Goal: Task Accomplishment & Management: Manage account settings

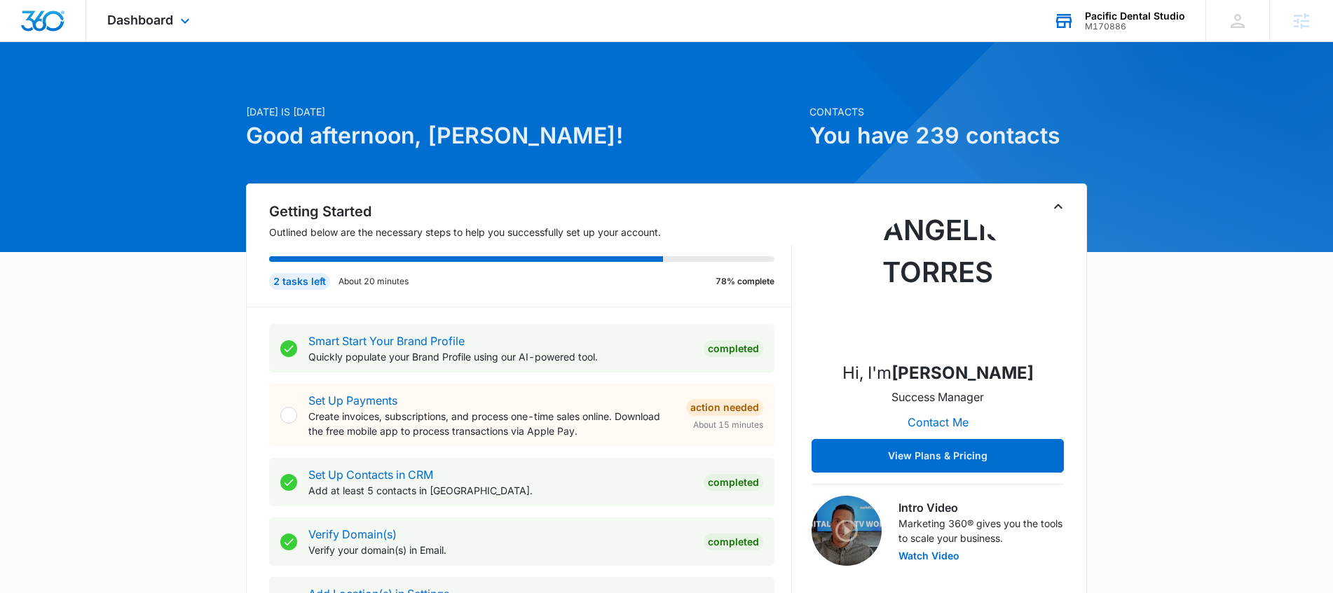
click at [1119, 18] on div "Pacific Dental Studio" at bounding box center [1135, 16] width 100 height 11
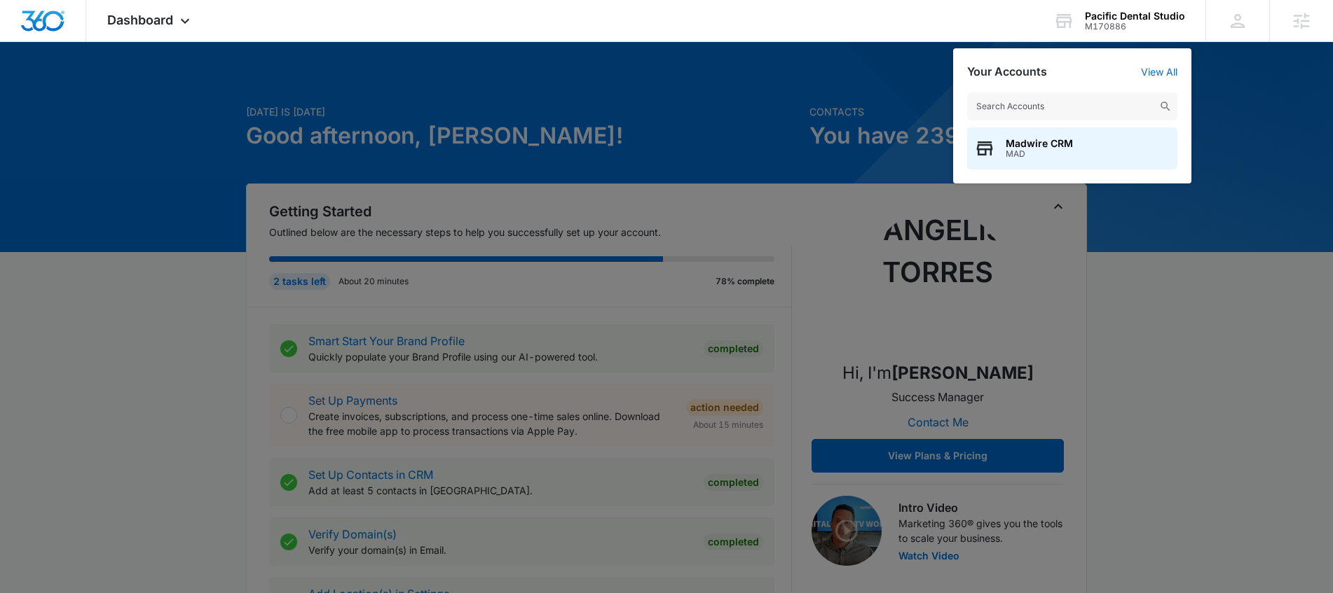
click at [231, 76] on div at bounding box center [666, 296] width 1333 height 593
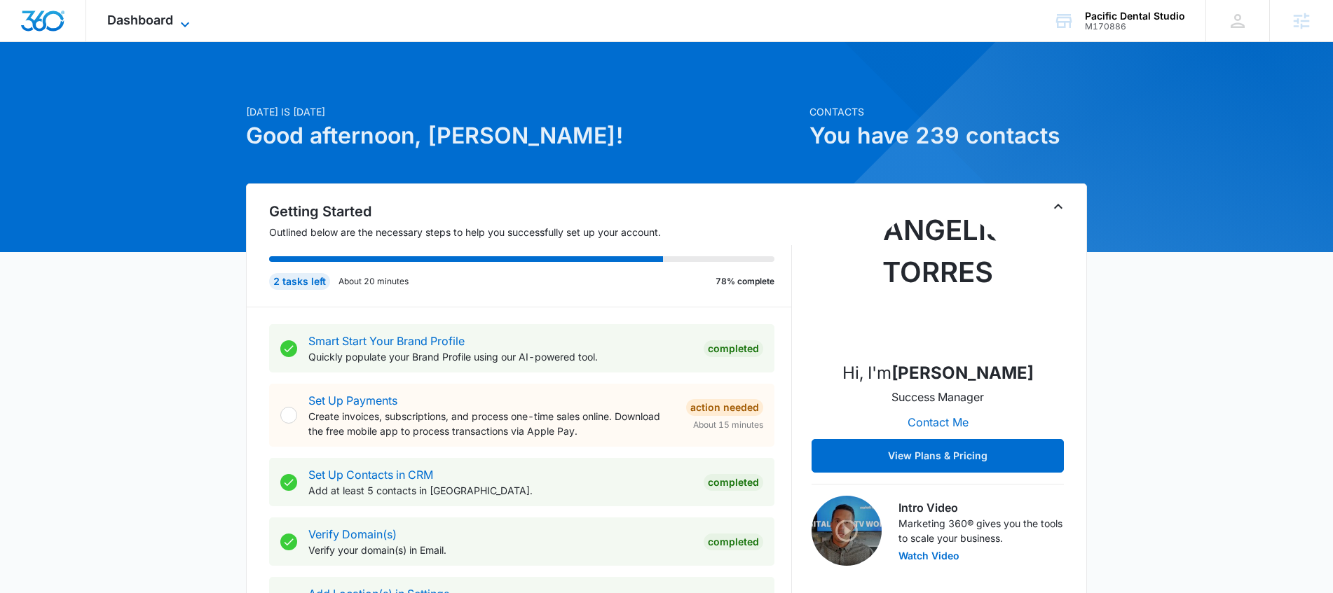
click at [188, 18] on icon at bounding box center [185, 24] width 17 height 17
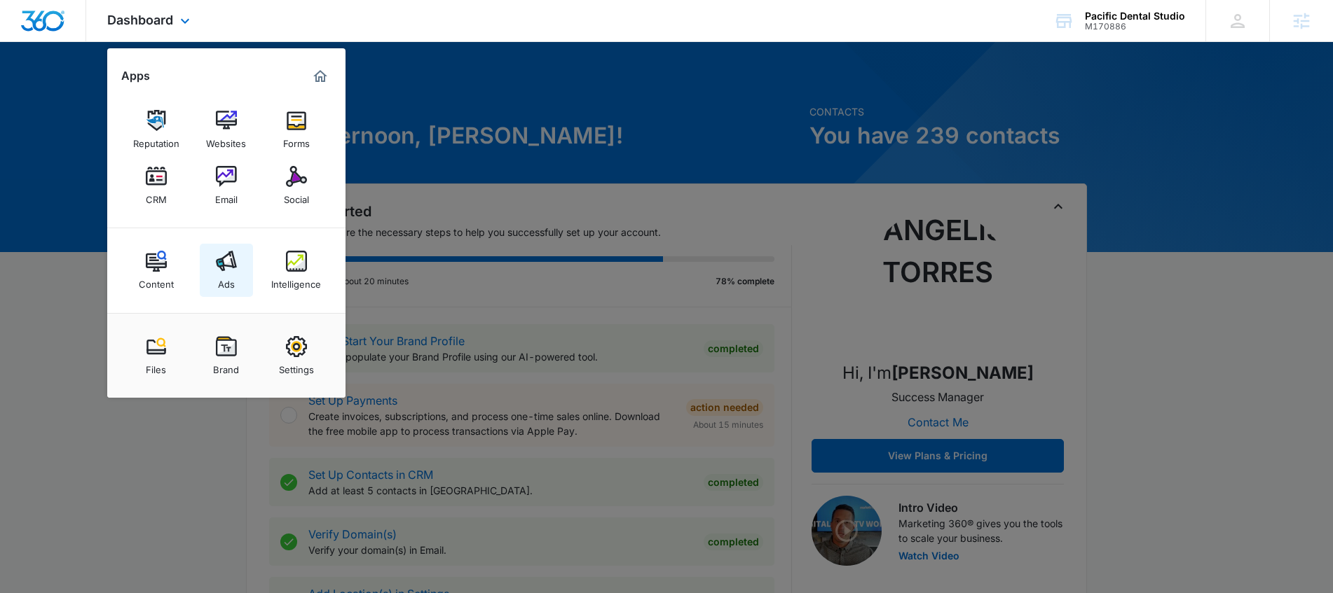
click at [228, 266] on img at bounding box center [226, 261] width 21 height 21
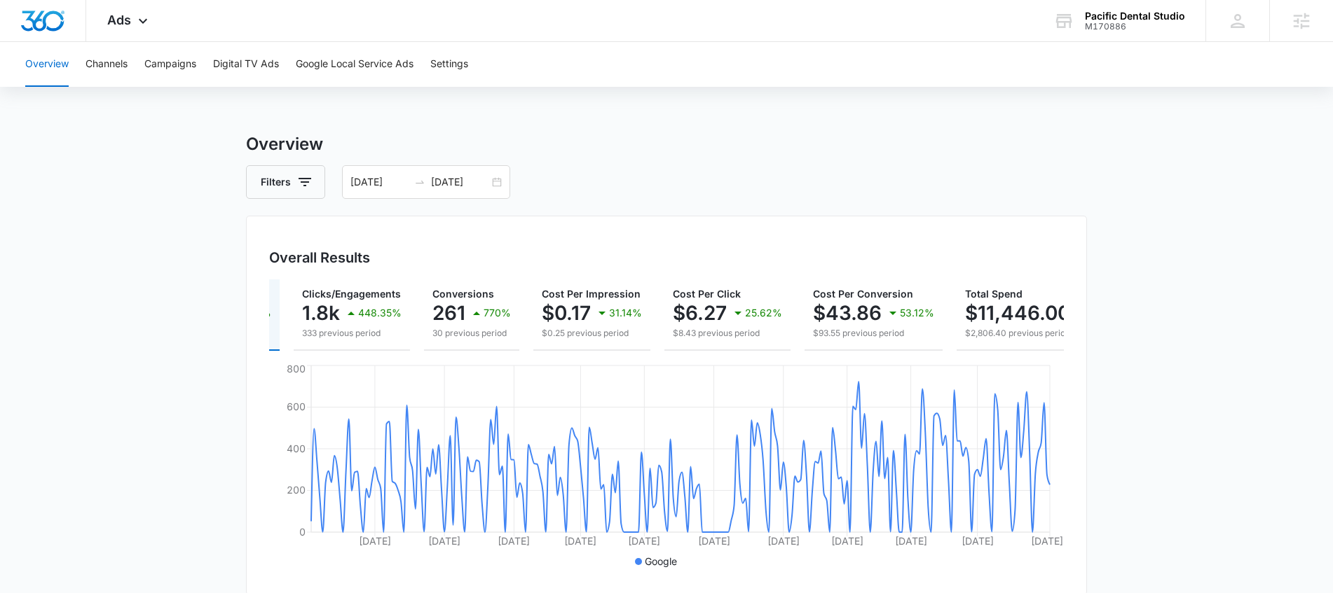
scroll to position [0, 180]
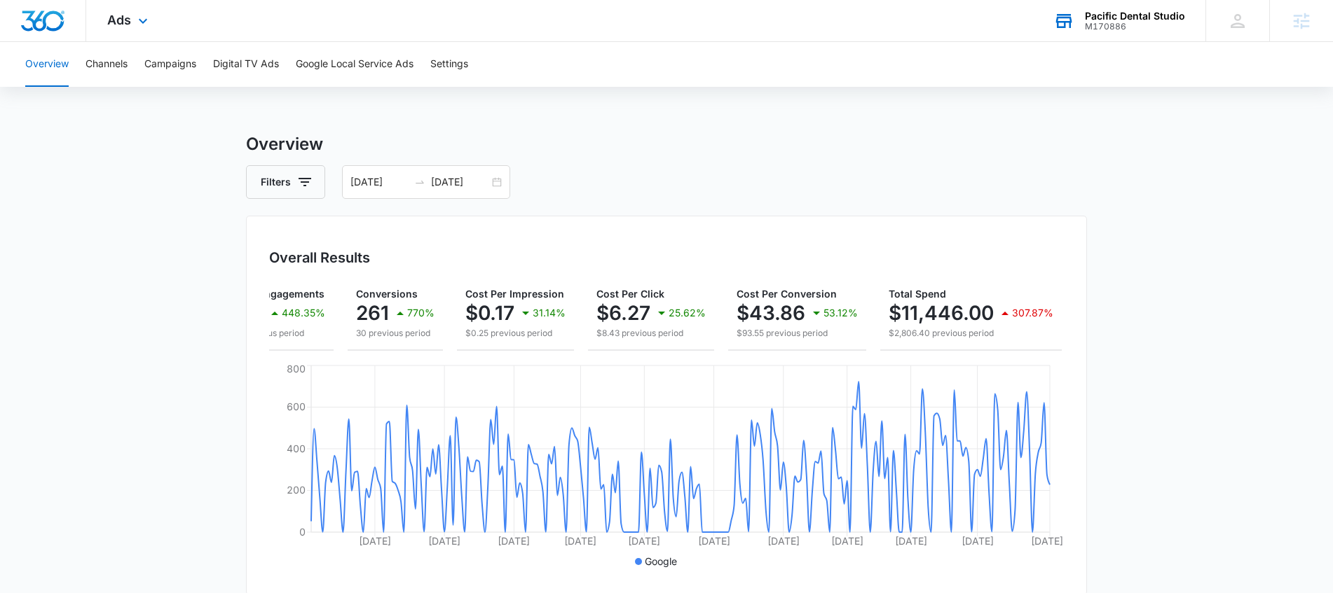
click at [1106, 11] on div "Pacific Dental Studio" at bounding box center [1135, 16] width 100 height 11
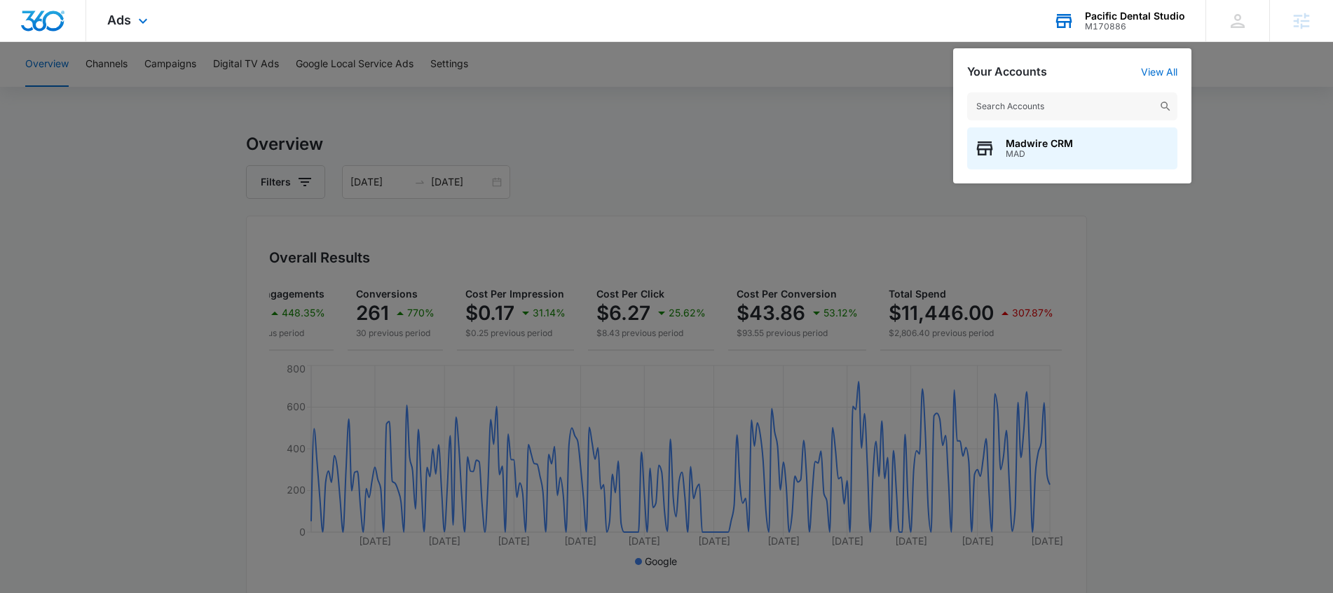
click at [1063, 98] on input "text" at bounding box center [1072, 106] width 210 height 28
click at [607, 140] on div at bounding box center [666, 296] width 1333 height 593
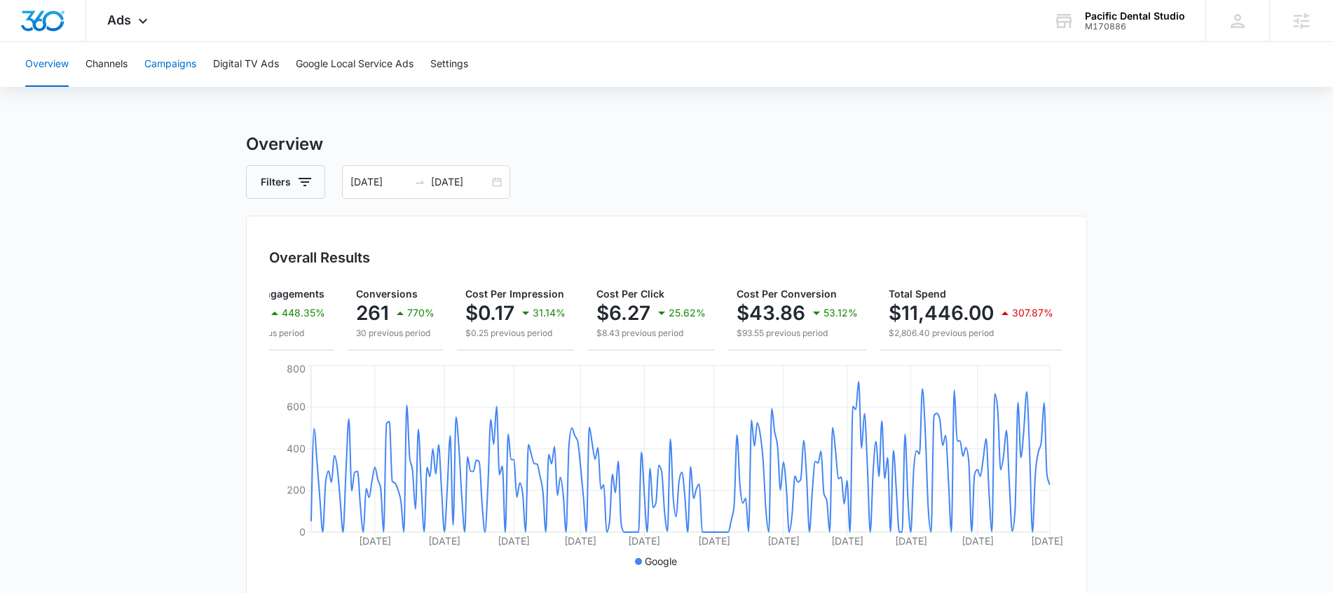
click at [172, 63] on button "Campaigns" at bounding box center [170, 64] width 52 height 45
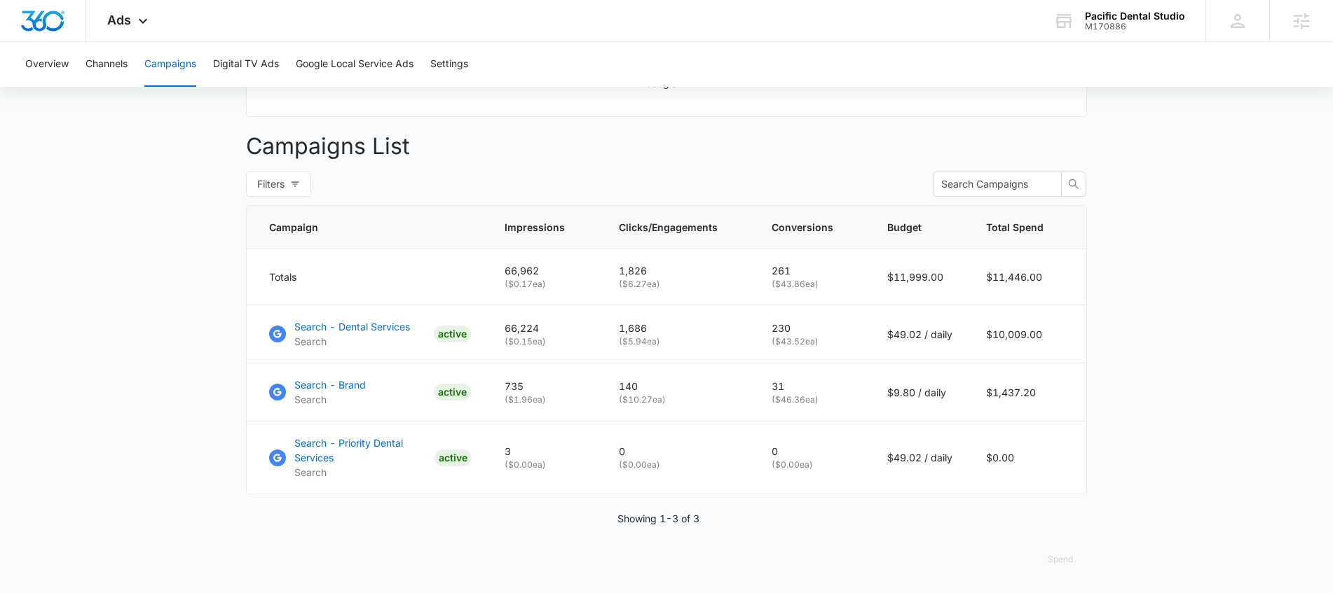
scroll to position [489, 0]
click at [369, 333] on p "Search - Dental Services" at bounding box center [352, 326] width 116 height 15
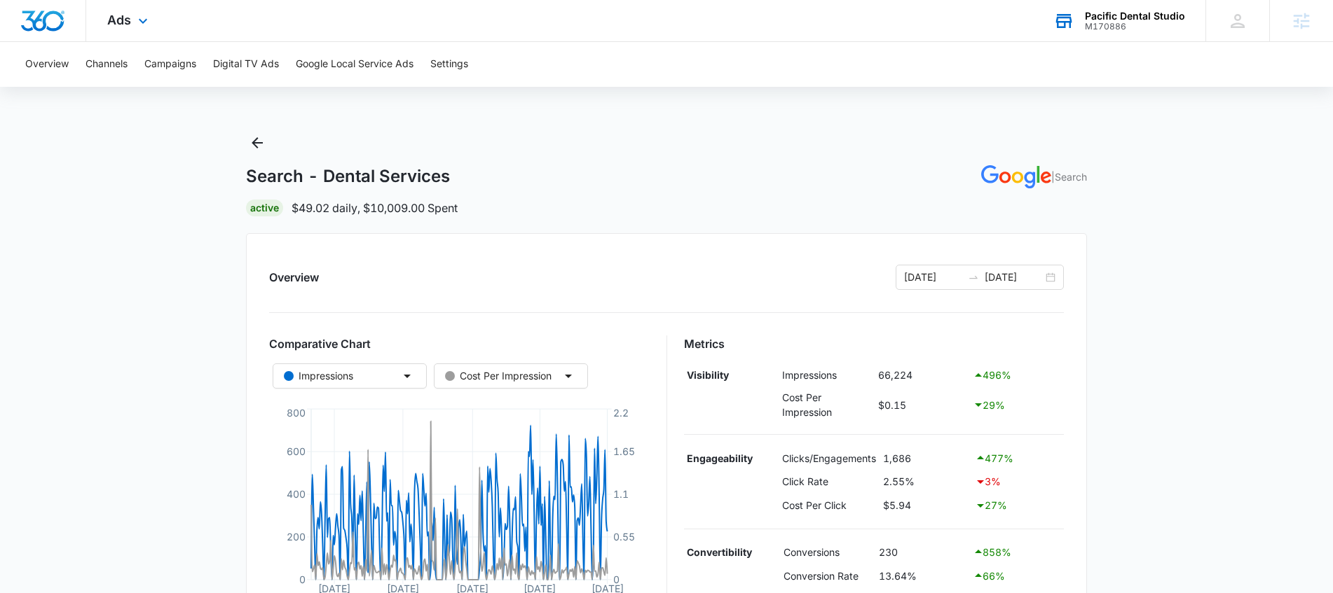
click at [1133, 17] on div "Pacific Dental Studio" at bounding box center [1135, 16] width 100 height 11
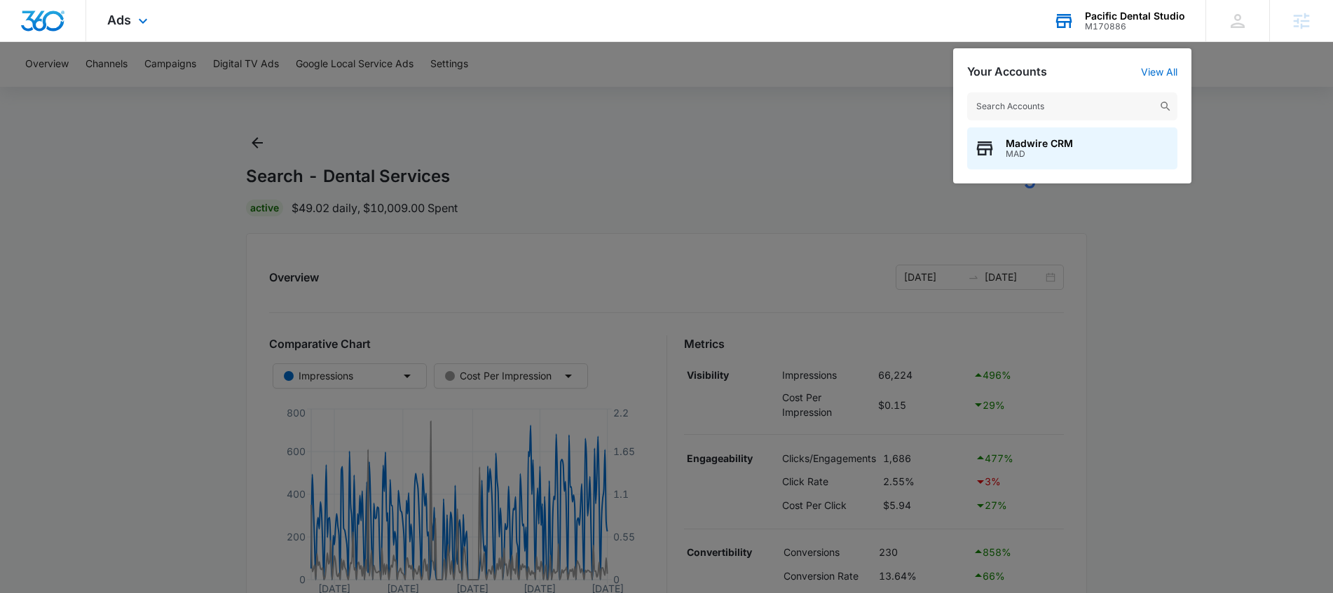
click at [1093, 98] on input "text" at bounding box center [1072, 106] width 210 height 28
type input "madventures"
click at [1063, 144] on span "MADventures" at bounding box center [1038, 143] width 66 height 11
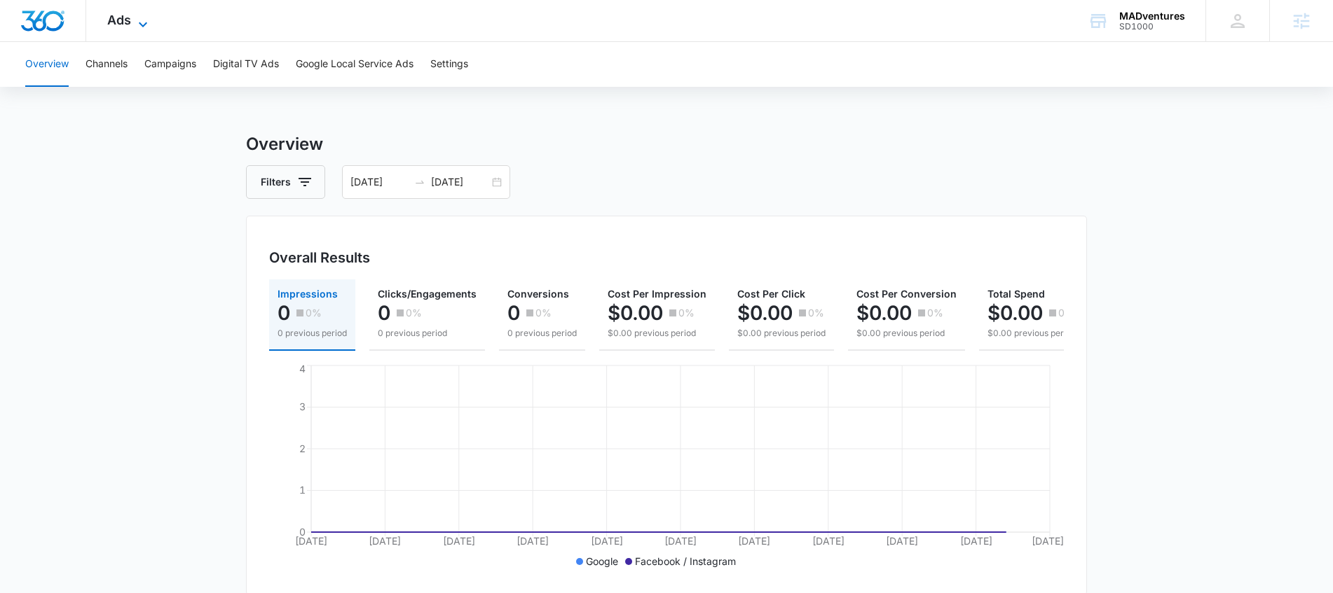
click at [136, 24] on icon at bounding box center [143, 24] width 17 height 17
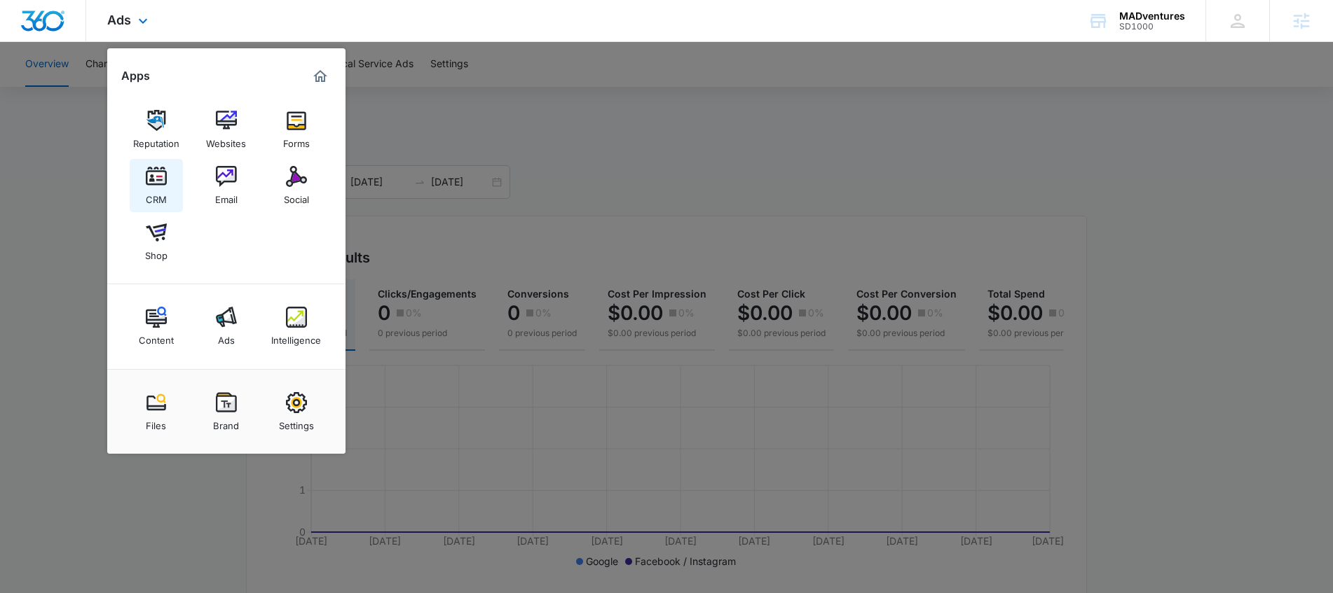
click at [156, 178] on img at bounding box center [156, 176] width 21 height 21
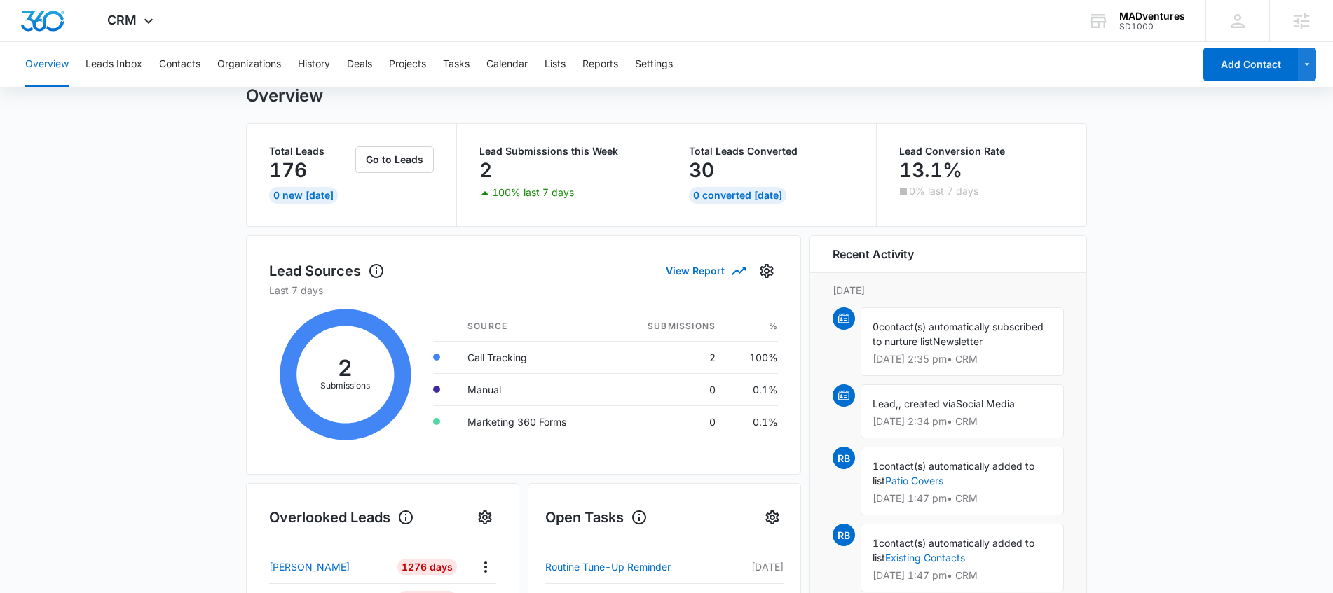
scroll to position [60, 0]
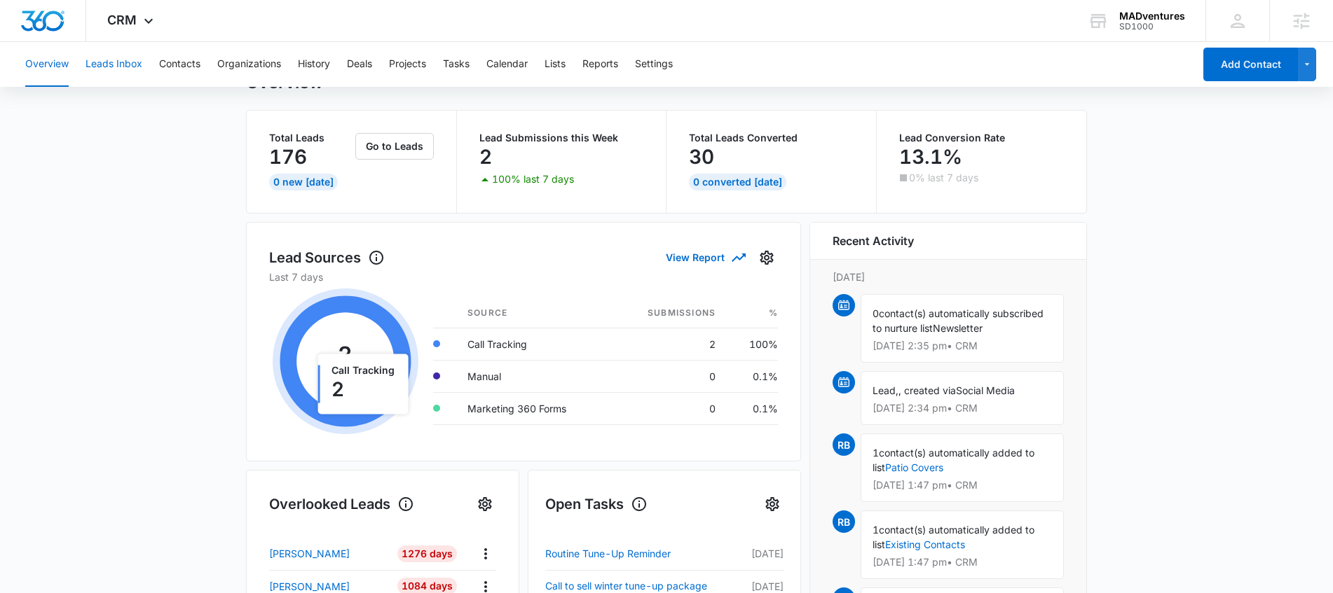
click at [110, 62] on button "Leads Inbox" at bounding box center [113, 64] width 57 height 45
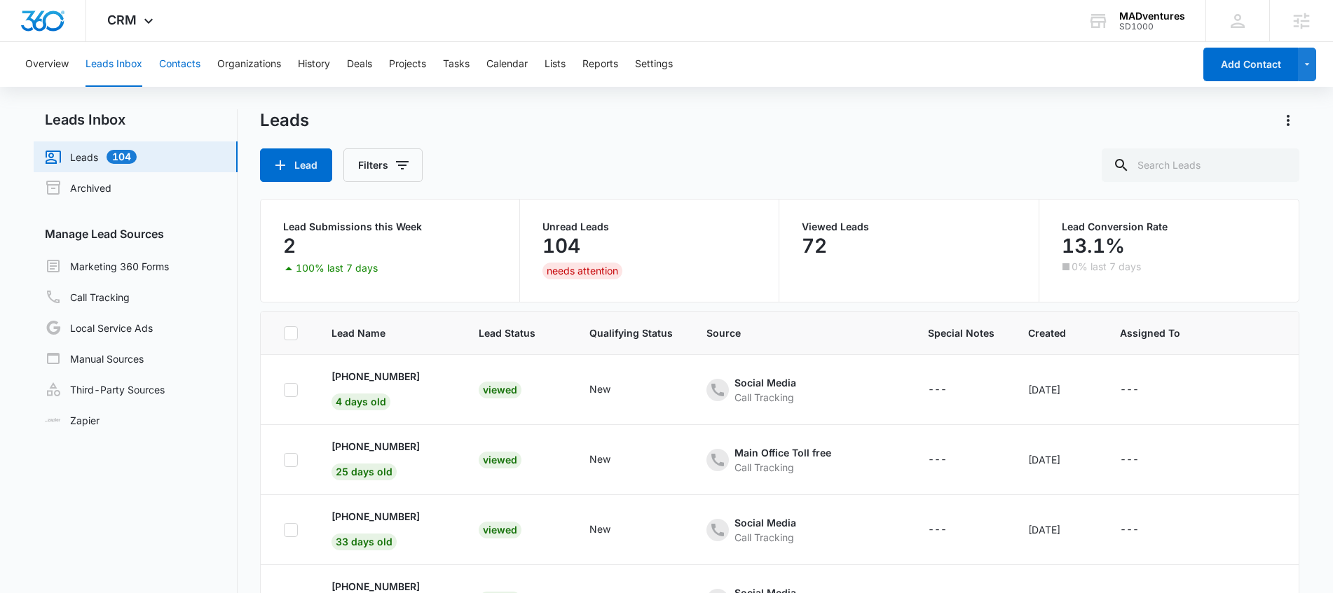
click at [183, 63] on button "Contacts" at bounding box center [179, 64] width 41 height 45
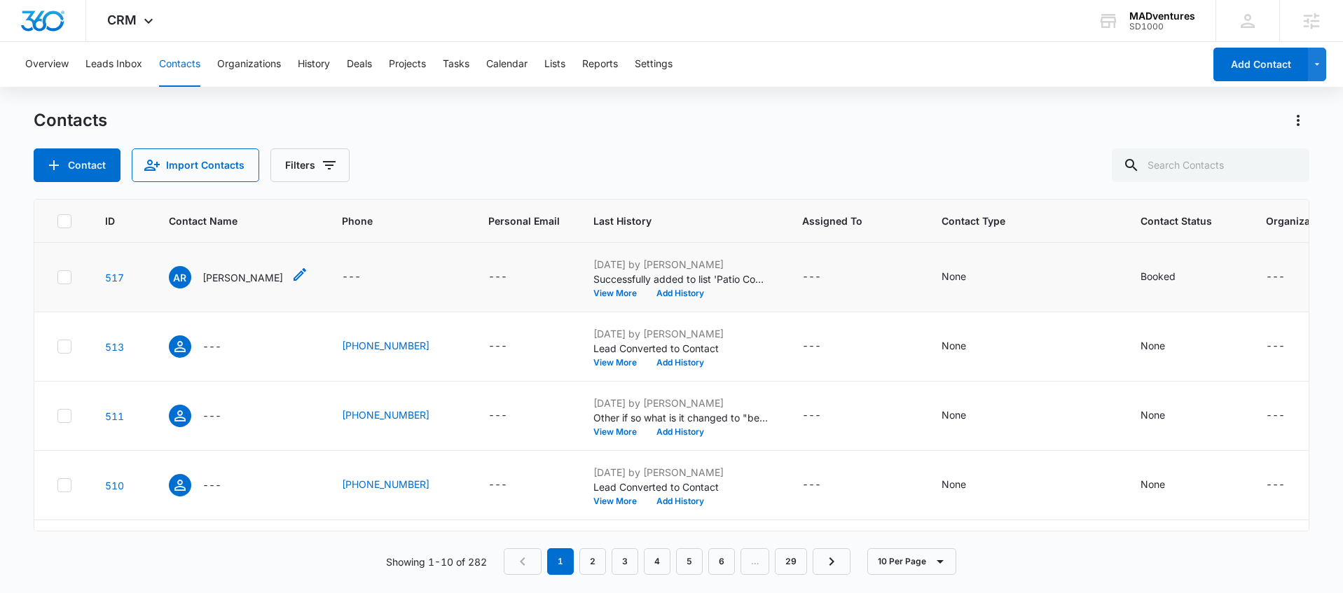
click at [259, 278] on p "[PERSON_NAME]" at bounding box center [242, 277] width 81 height 15
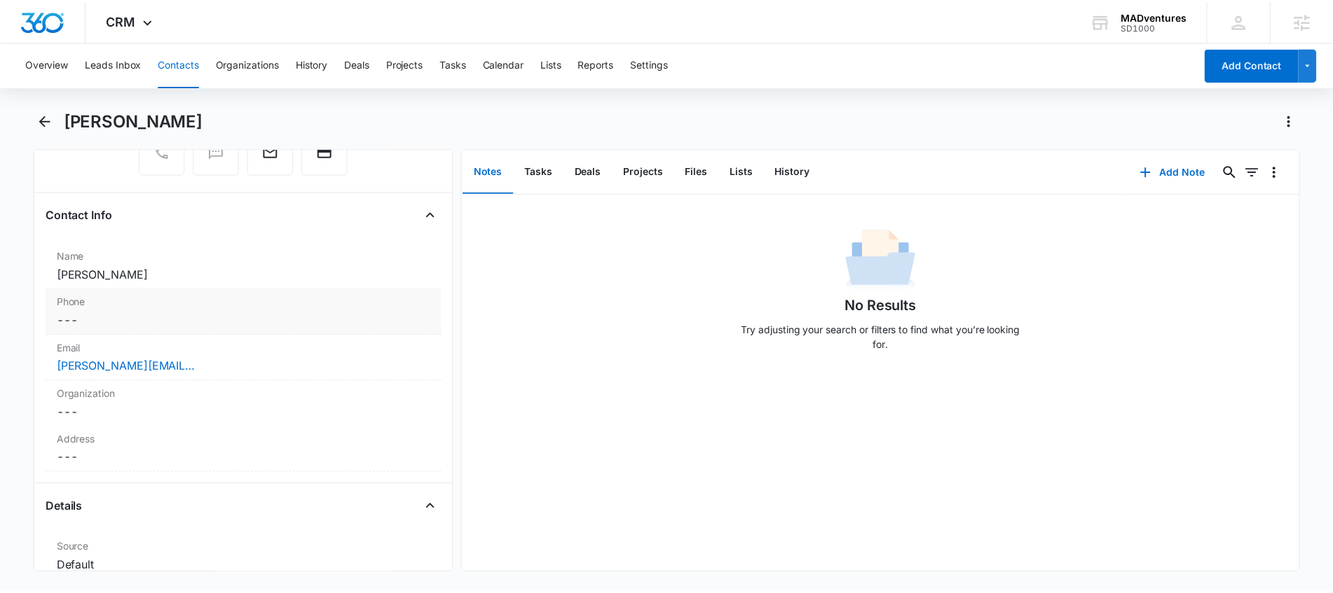
scroll to position [135, 0]
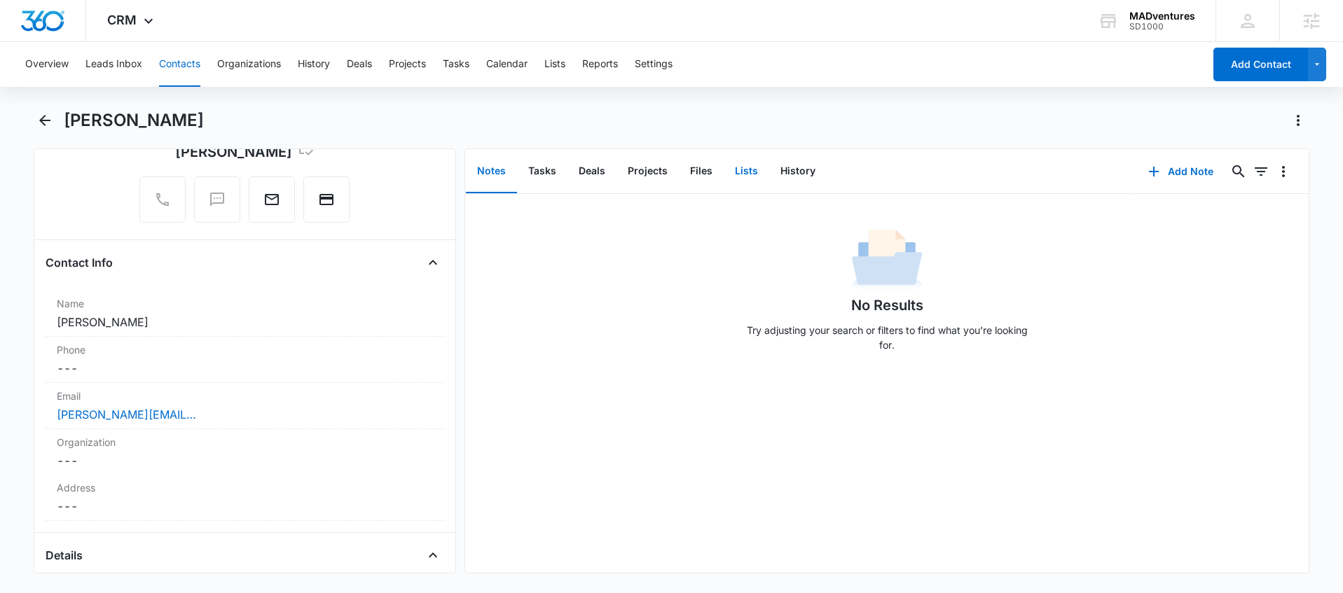
click at [738, 174] on button "Lists" at bounding box center [747, 171] width 46 height 43
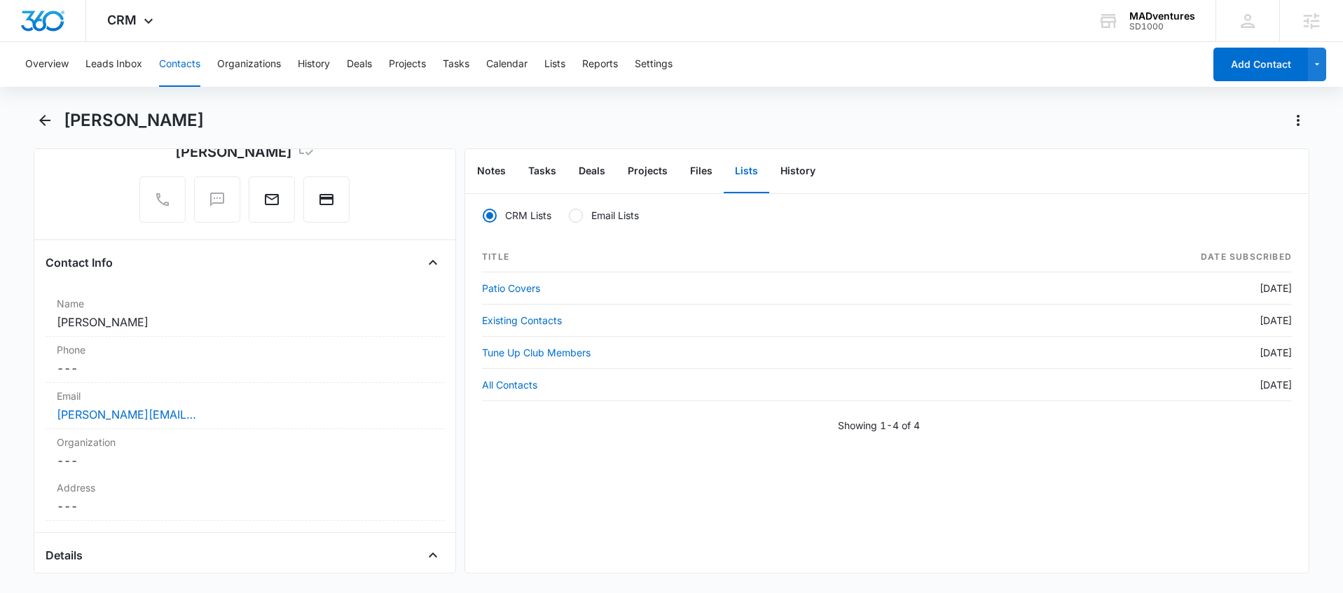
click at [658, 432] on div "Showing 1-4 of 4" at bounding box center [887, 425] width 810 height 15
click at [623, 420] on div "Showing 1-4 of 4" at bounding box center [887, 425] width 810 height 15
click at [619, 420] on div "Showing 1-4 of 4" at bounding box center [887, 425] width 810 height 15
click at [137, 20] on div "CRM Apps Reputation Websites Forms CRM Email Social Shop Content Ads Intelligen…" at bounding box center [132, 20] width 92 height 41
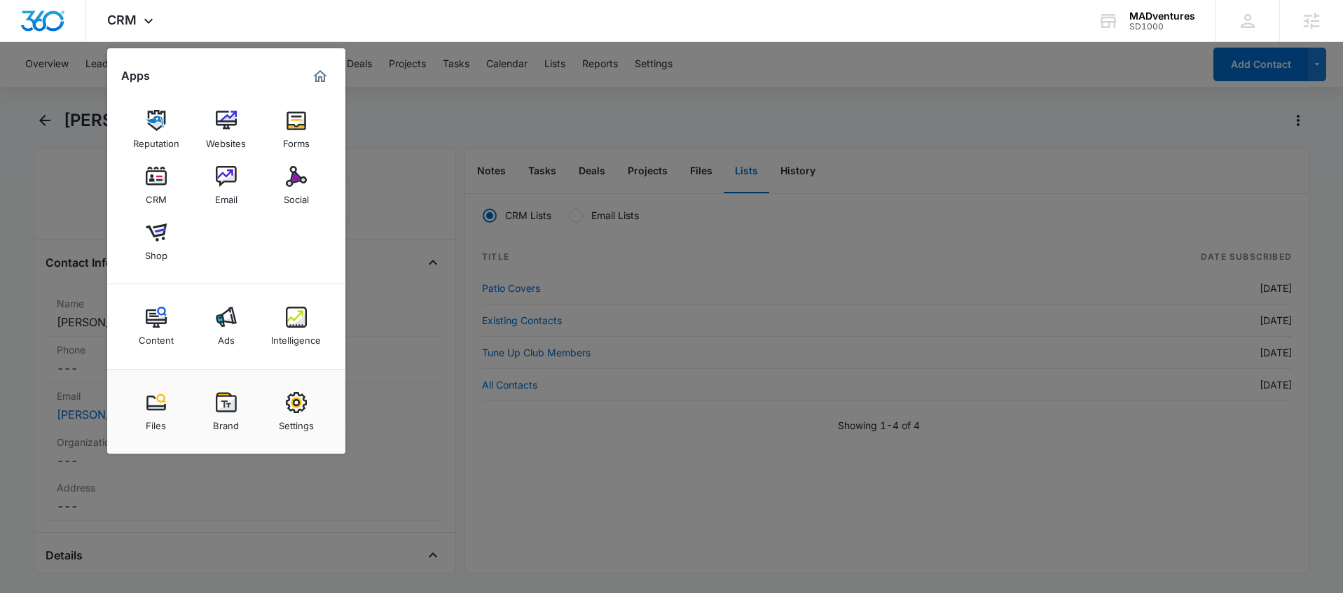
click at [411, 368] on div at bounding box center [671, 296] width 1343 height 593
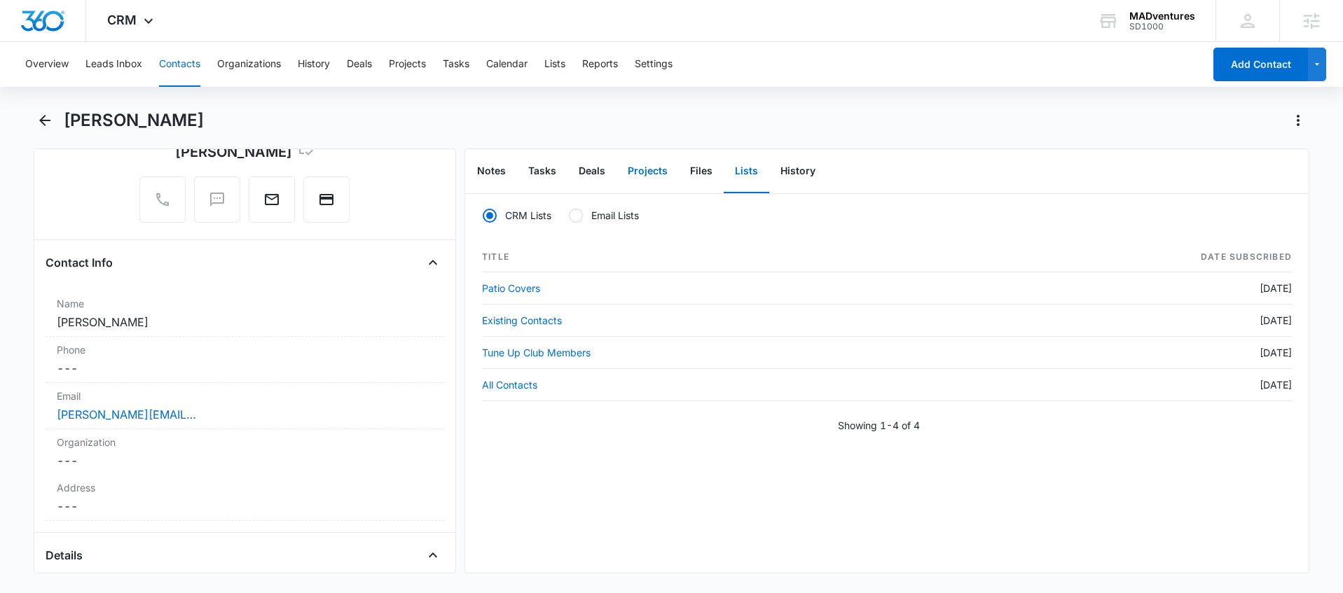
click at [642, 171] on button "Projects" at bounding box center [648, 171] width 62 height 43
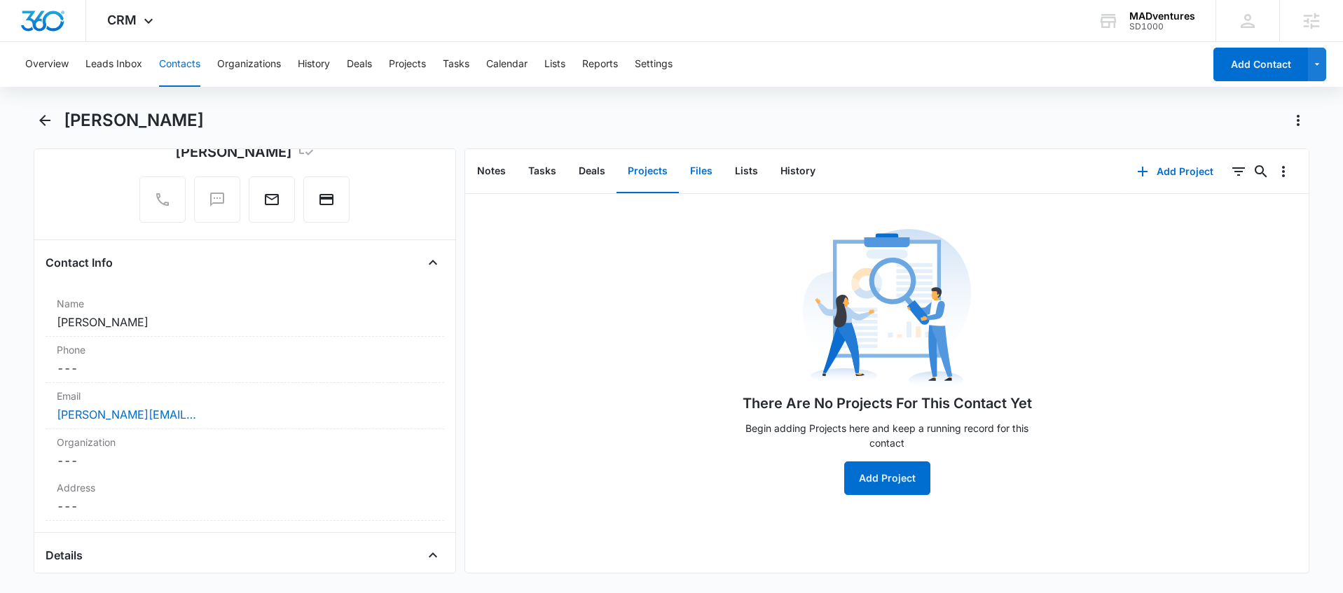
click at [682, 169] on button "Files" at bounding box center [701, 171] width 45 height 43
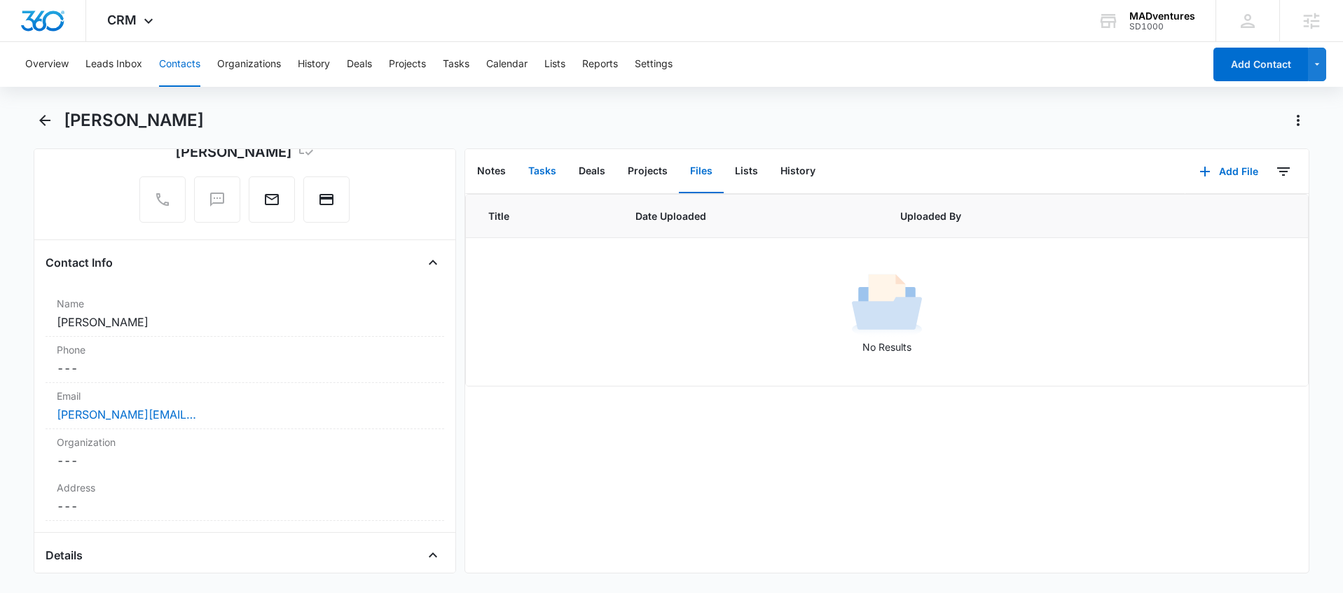
click at [544, 180] on button "Tasks" at bounding box center [542, 171] width 50 height 43
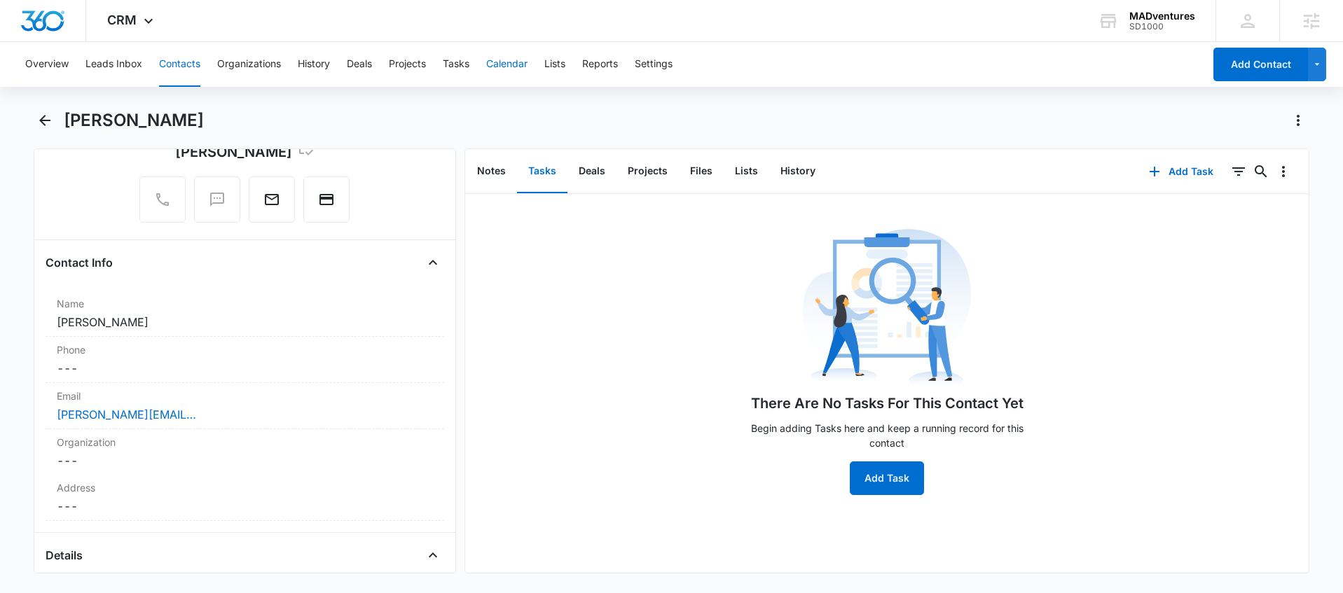
click at [502, 68] on button "Calendar" at bounding box center [506, 64] width 41 height 45
